Goal: Task Accomplishment & Management: Manage account settings

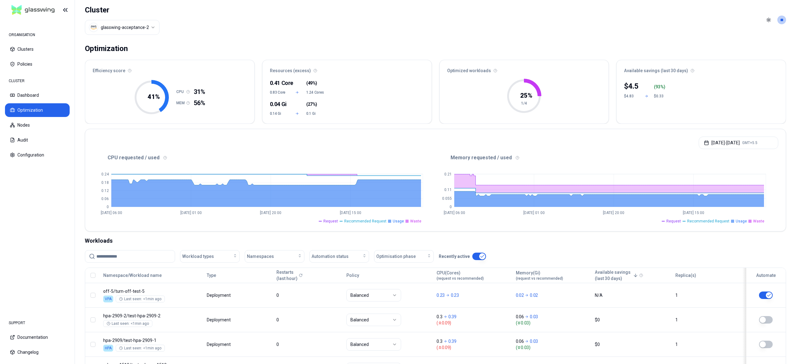
scroll to position [56, 0]
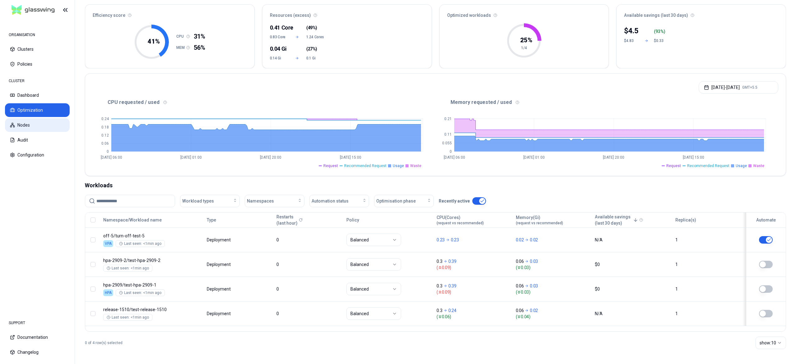
click at [36, 124] on button "Nodes" at bounding box center [37, 125] width 65 height 14
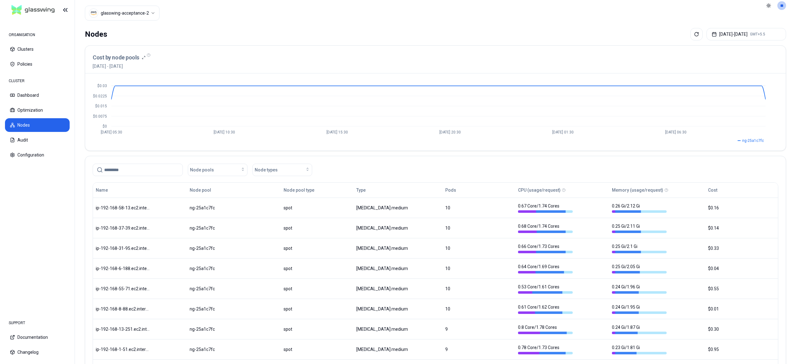
scroll to position [14, 0]
click at [32, 114] on button "Optimization" at bounding box center [37, 110] width 65 height 14
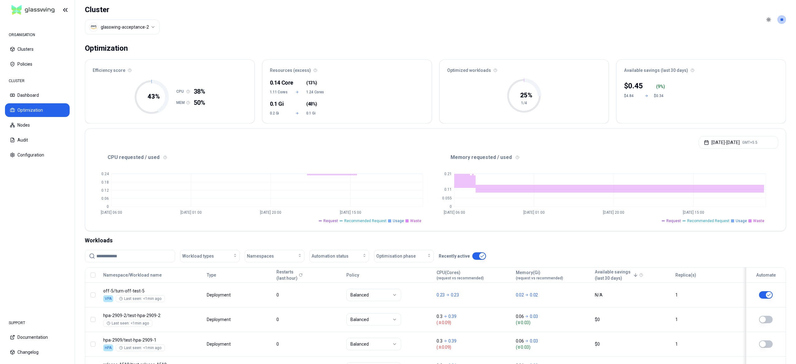
scroll to position [56, 0]
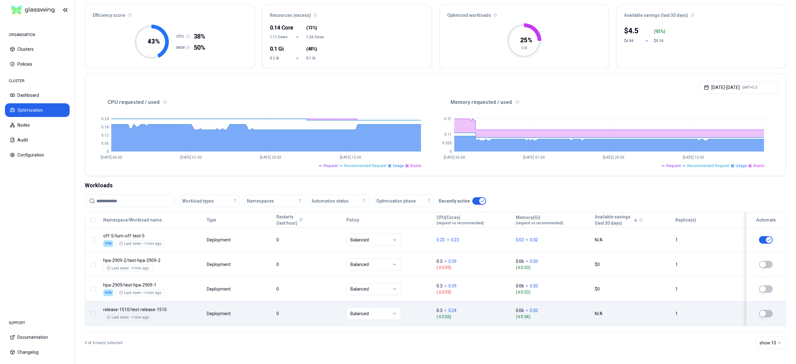
click at [769, 312] on button "button" at bounding box center [766, 313] width 14 height 7
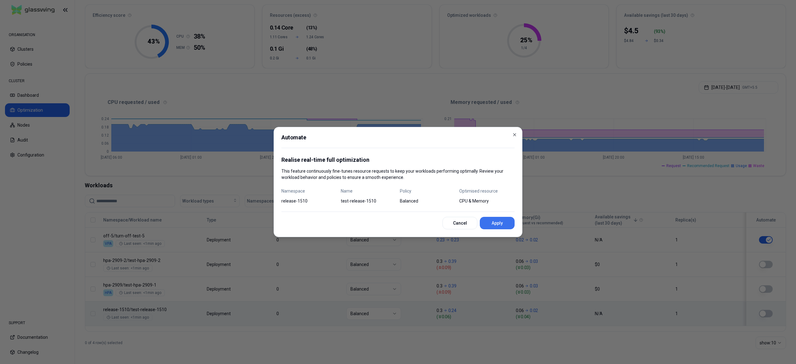
click at [502, 225] on button "Apply" at bounding box center [497, 223] width 35 height 12
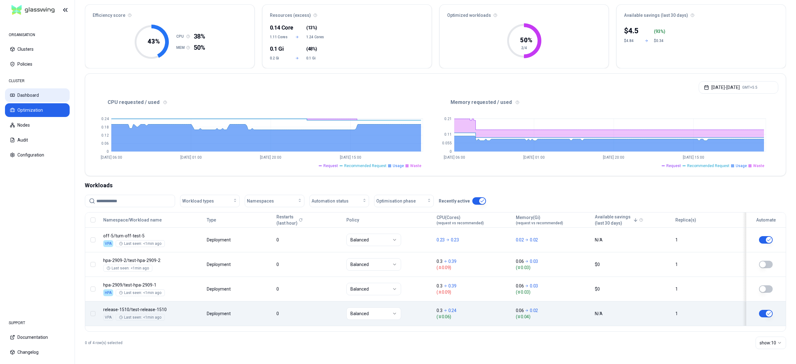
click at [34, 99] on button "Dashboard" at bounding box center [37, 95] width 65 height 14
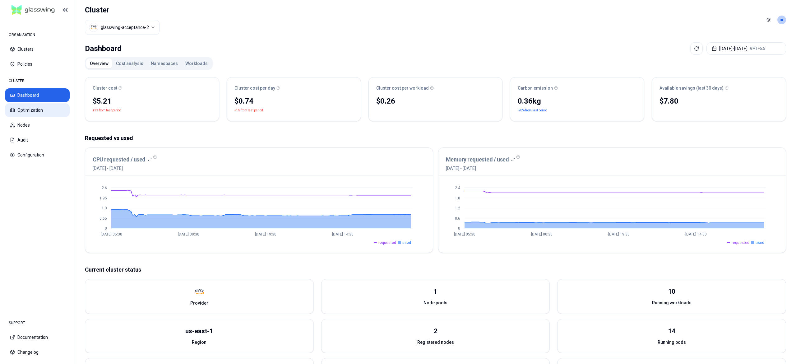
click at [31, 111] on button "Optimization" at bounding box center [37, 110] width 65 height 14
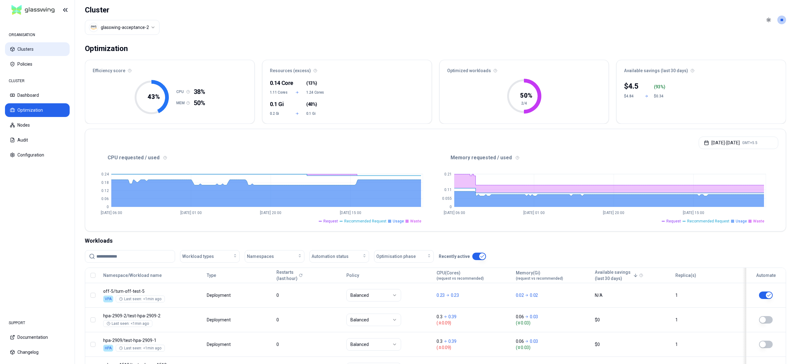
click at [23, 48] on button "Clusters" at bounding box center [37, 49] width 65 height 14
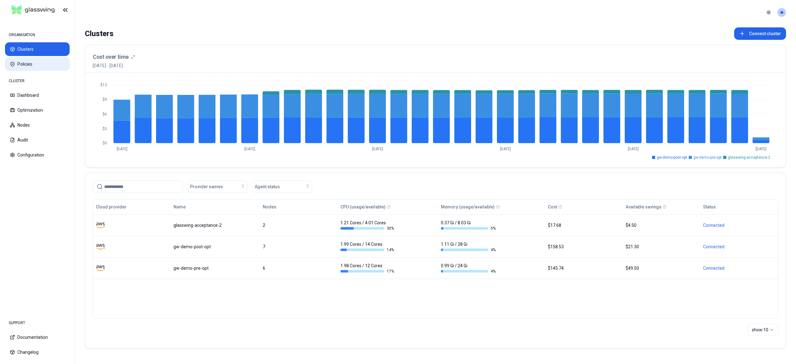
click at [27, 63] on button "Policies" at bounding box center [37, 64] width 65 height 14
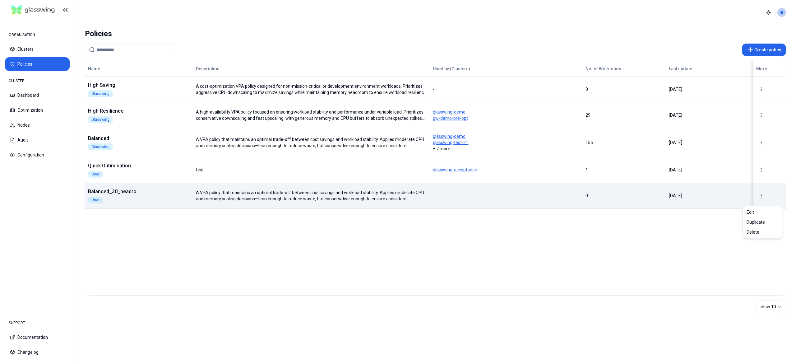
click at [763, 195] on html "ORGANISATION Clusters Policies CLUSTER Dashboard Optimization Nodes Audit Confi…" at bounding box center [398, 182] width 796 height 364
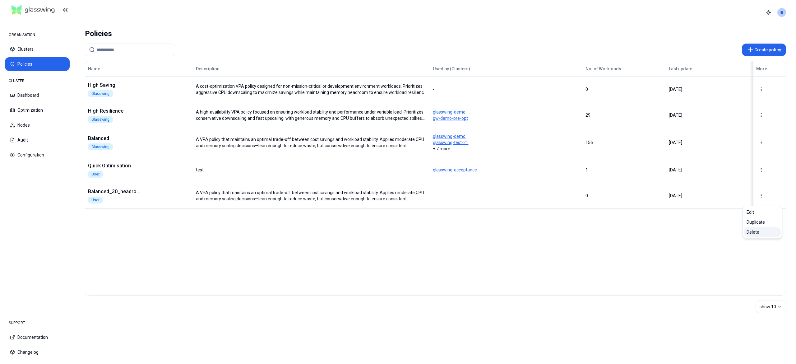
click at [752, 231] on div "Delete" at bounding box center [762, 232] width 37 height 10
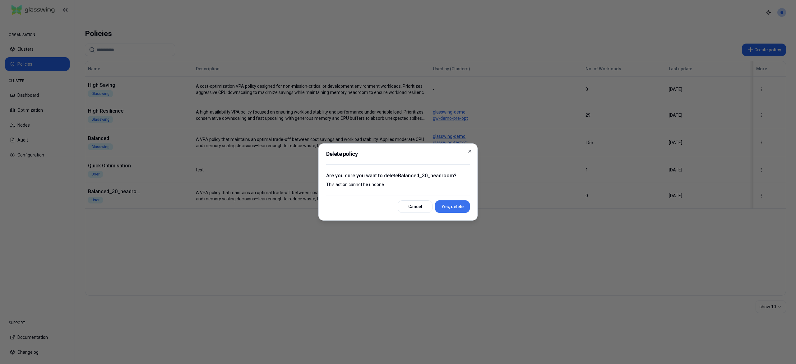
click at [447, 206] on button "Yes, delete" at bounding box center [452, 206] width 35 height 12
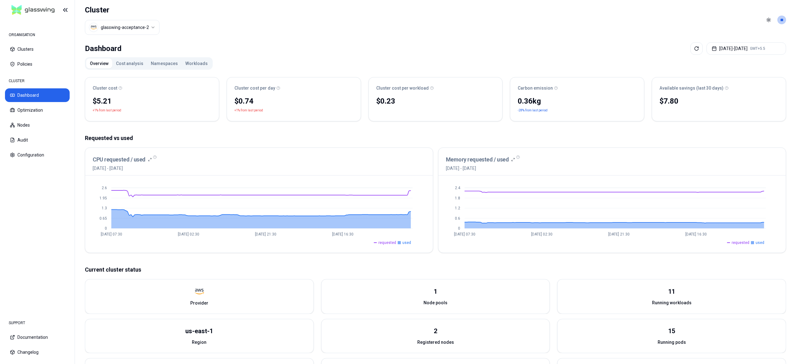
click at [192, 60] on button "Workloads" at bounding box center [197, 63] width 30 height 10
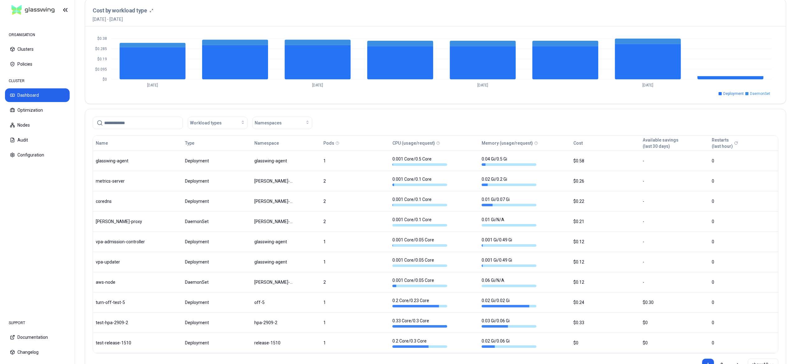
scroll to position [270, 0]
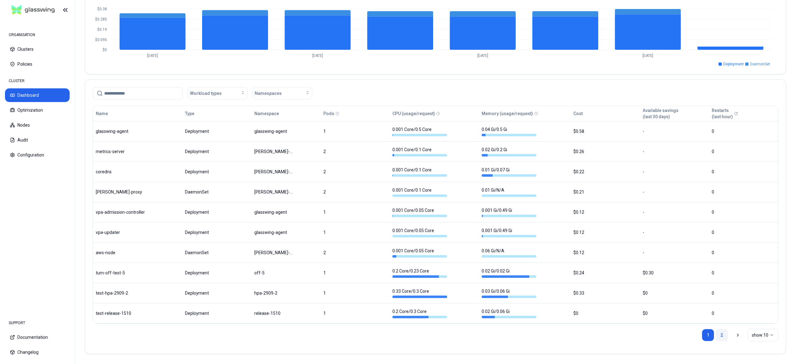
click at [717, 332] on link "2" at bounding box center [722, 335] width 12 height 12
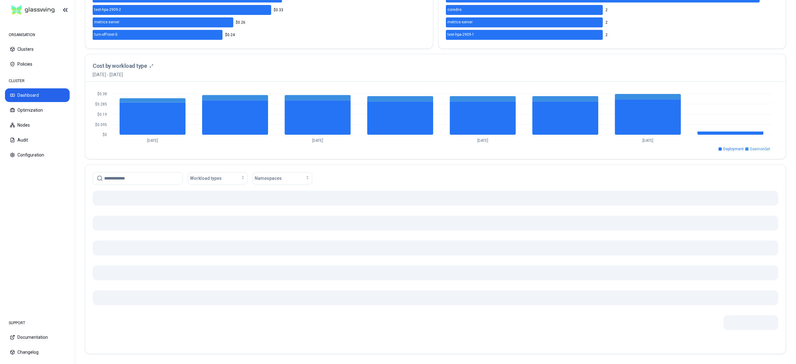
scroll to position [170, 0]
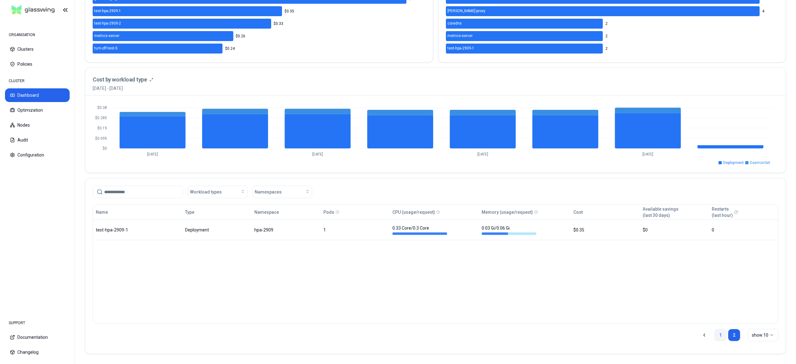
click at [721, 336] on link "1" at bounding box center [720, 335] width 12 height 12
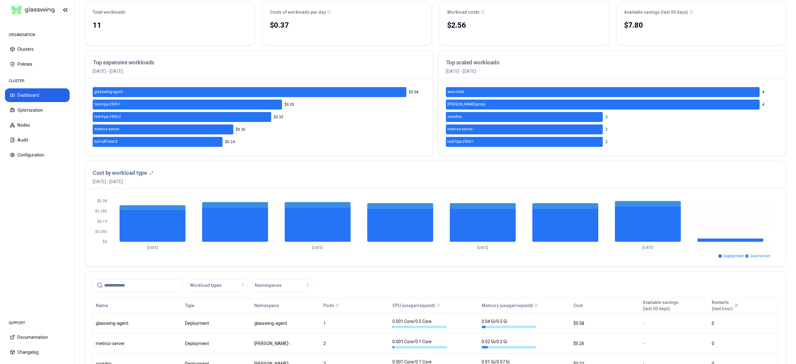
scroll to position [0, 0]
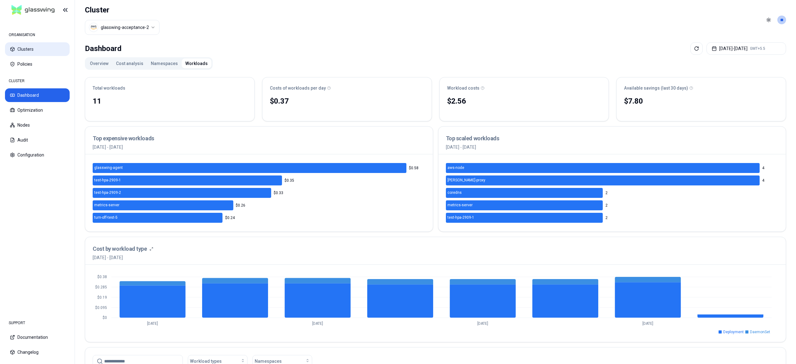
click at [34, 53] on button "Clusters" at bounding box center [37, 49] width 65 height 14
